Goal: Task Accomplishment & Management: Use online tool/utility

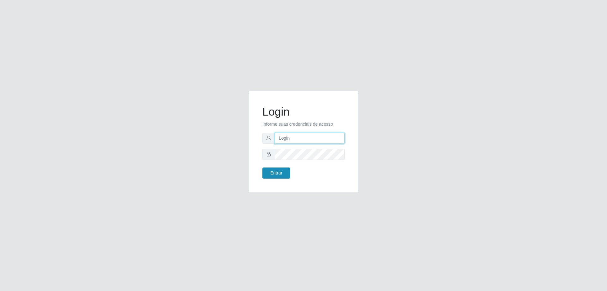
type input "[EMAIL_ADDRESS][DOMAIN_NAME]"
click at [276, 171] on button "Entrar" at bounding box center [277, 172] width 28 height 11
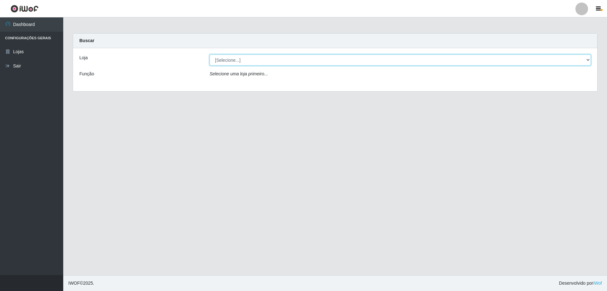
click at [588, 60] on select "[Selecione...] SuperShow Bis - [GEOGRAPHIC_DATA]" at bounding box center [400, 59] width 381 height 11
select select "59"
click at [210, 54] on select "[Selecione...] SuperShow Bis - [GEOGRAPHIC_DATA]" at bounding box center [400, 59] width 381 height 11
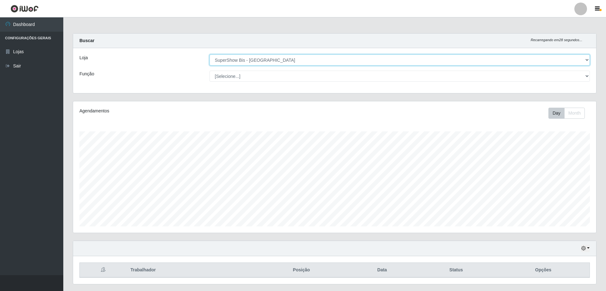
scroll to position [131, 523]
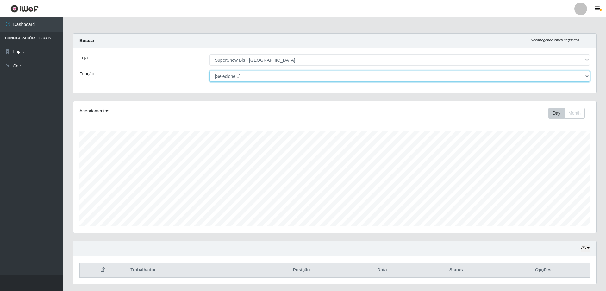
click at [250, 80] on select "[Selecione...] ASG ASG + ASG ++ Auxiliar de Cozinha Embalador Embalador + Embal…" at bounding box center [399, 76] width 380 height 11
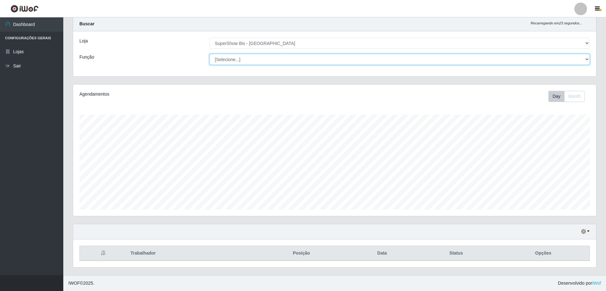
click at [585, 57] on select "[Selecione...] ASG ASG + ASG ++ Auxiliar de Cozinha Embalador Embalador + Embal…" at bounding box center [399, 59] width 380 height 11
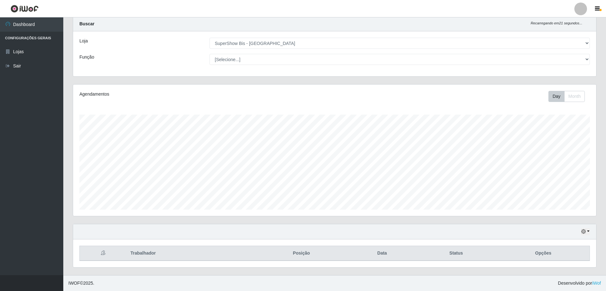
click at [357, 36] on div "Loja [Selecione...] SuperShow Bis - Avenida 6 Função [Selecione...] ASG ASG + A…" at bounding box center [334, 53] width 523 height 45
click at [588, 229] on button "button" at bounding box center [585, 231] width 9 height 7
click at [558, 179] on button "1 dia" at bounding box center [564, 181] width 50 height 13
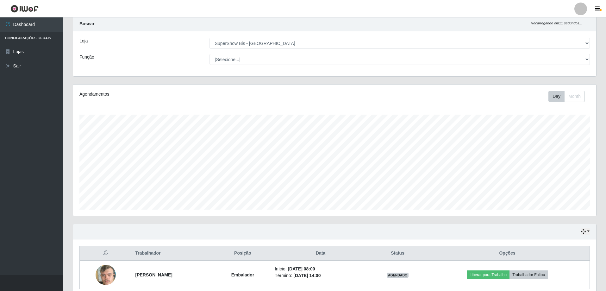
scroll to position [45, 0]
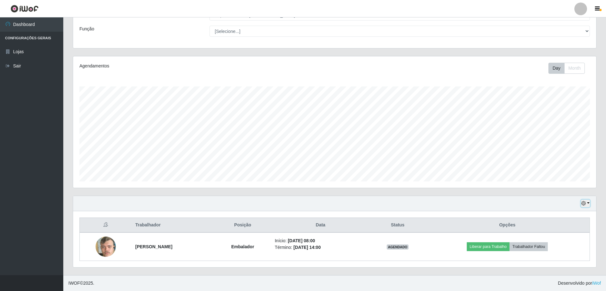
click at [588, 201] on button "button" at bounding box center [585, 203] width 9 height 7
click at [571, 168] on button "3 dias" at bounding box center [564, 166] width 50 height 13
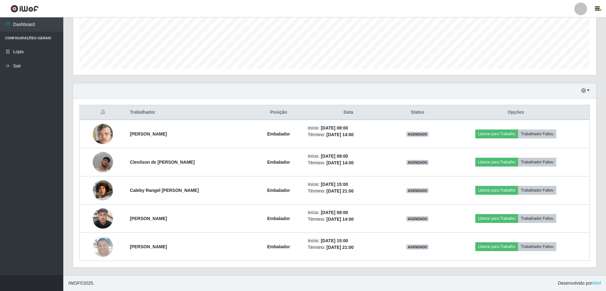
scroll to position [0, 0]
